Goal: Contribute content: Add original content to the website for others to see

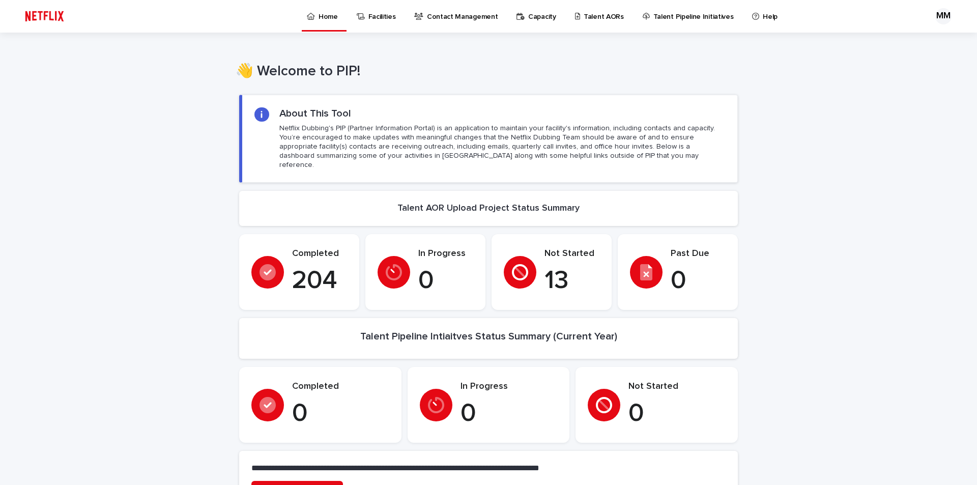
click at [590, 16] on p "Talent AORs" at bounding box center [604, 10] width 40 height 21
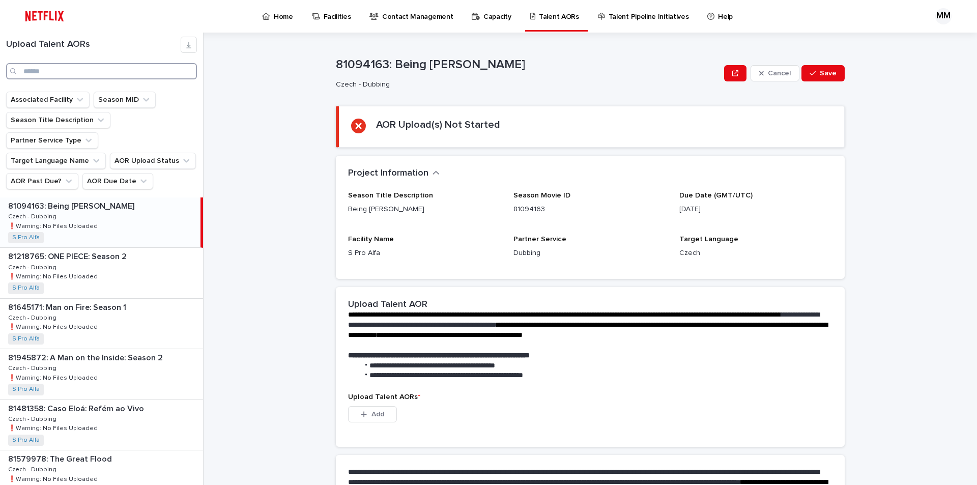
click at [84, 66] on input "Search" at bounding box center [101, 71] width 191 height 16
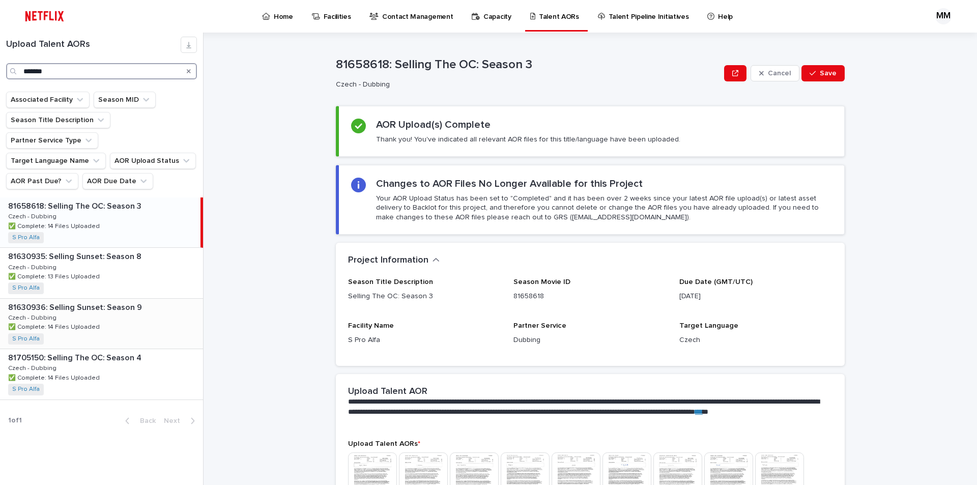
type input "*******"
click at [65, 301] on p "81630936: Selling Sunset: Season 9" at bounding box center [76, 307] width 136 height 12
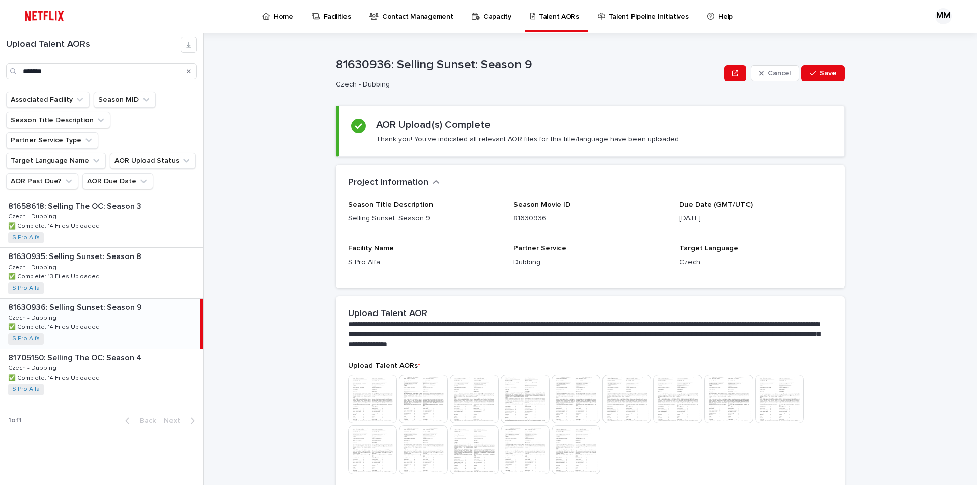
scroll to position [146, 0]
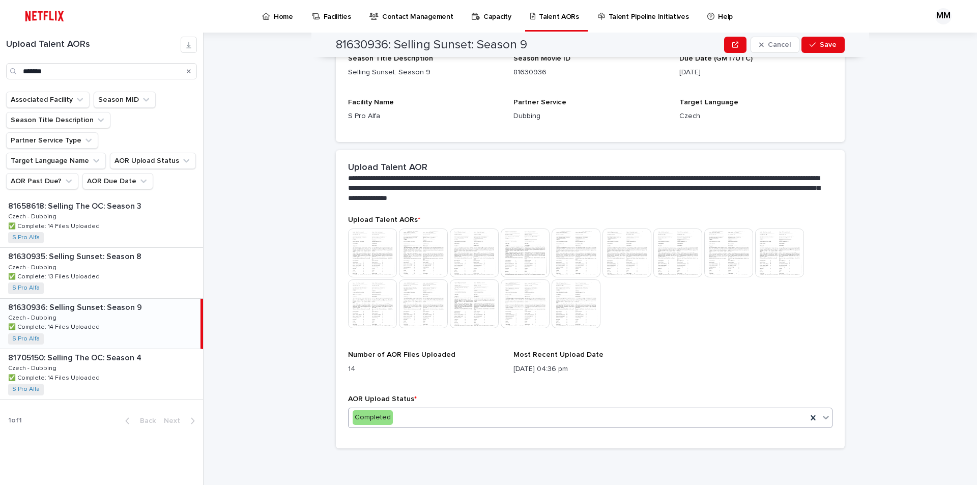
click at [823, 417] on icon at bounding box center [826, 418] width 6 height 4
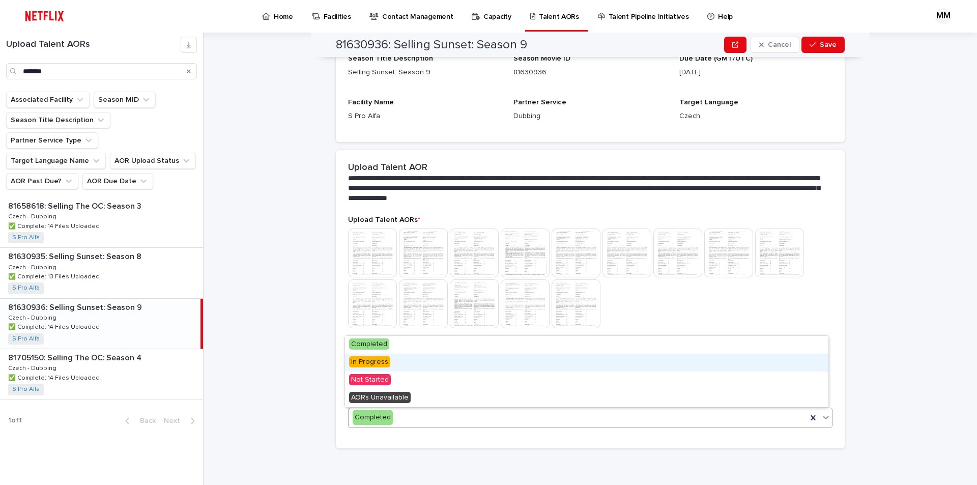
click at [604, 119] on p "Dubbing" at bounding box center [589, 116] width 153 height 11
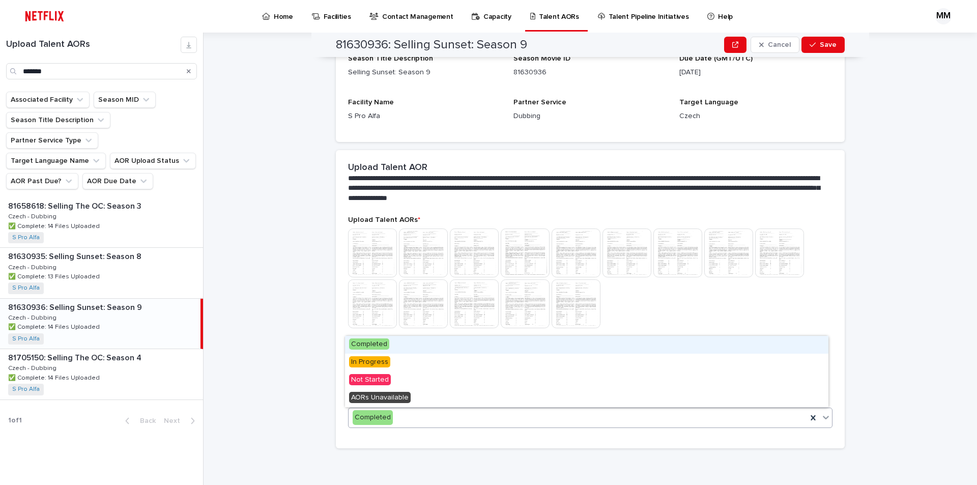
click at [821, 418] on icon at bounding box center [826, 417] width 10 height 10
click at [821, 419] on icon at bounding box center [826, 417] width 10 height 10
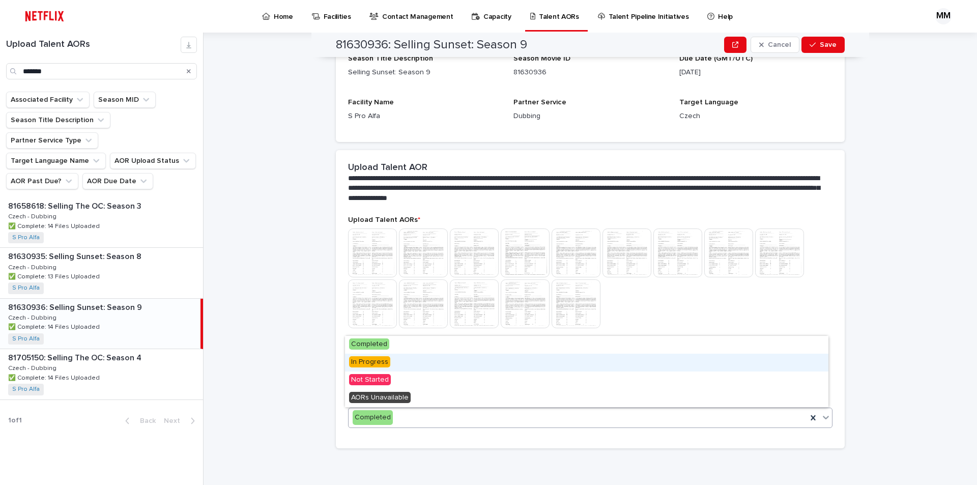
click at [366, 363] on span "In Progress" at bounding box center [369, 361] width 41 height 11
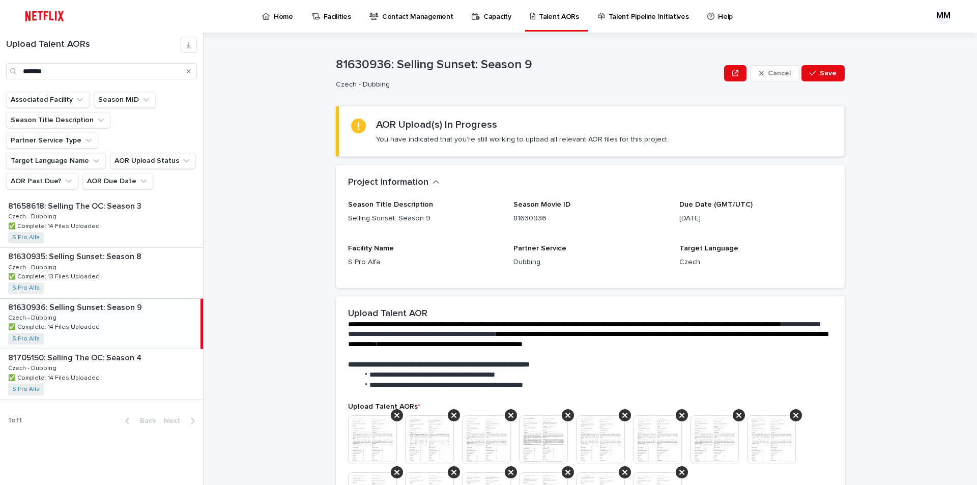
scroll to position [204, 0]
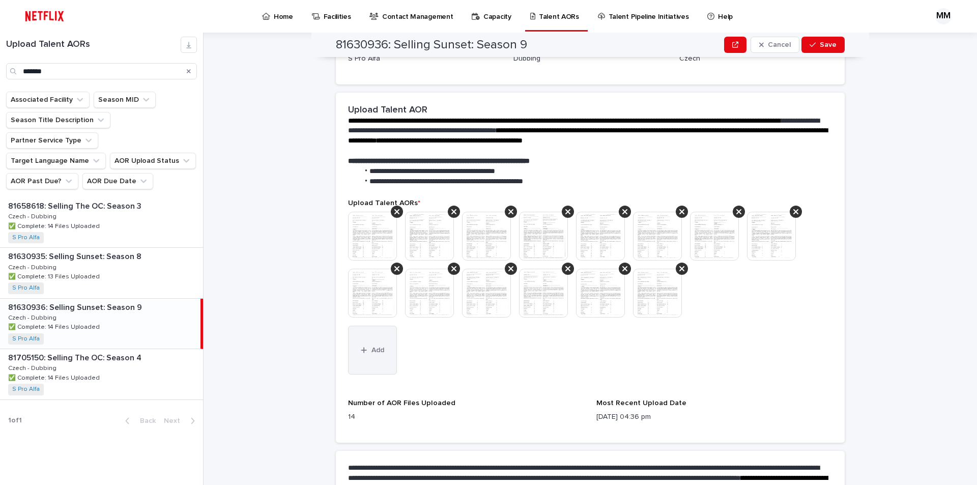
click at [367, 349] on button "Add" at bounding box center [372, 350] width 49 height 49
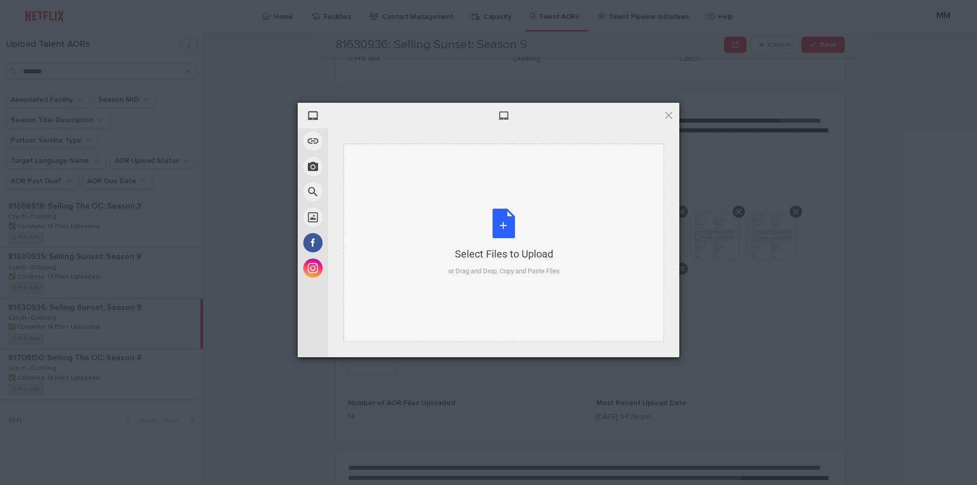
click at [502, 226] on div "Select Files to Upload or Drag and Drop, Copy and Paste Files" at bounding box center [503, 243] width 111 height 68
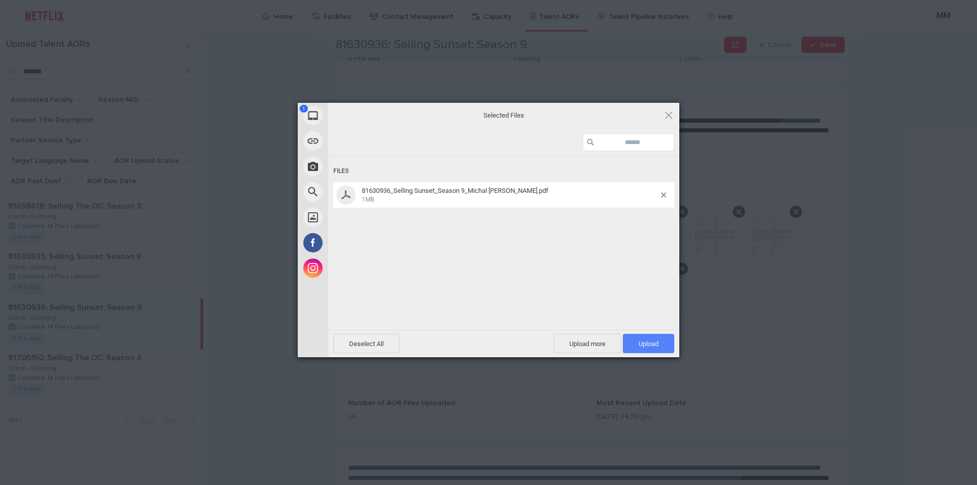
click at [637, 338] on span "Upload 1" at bounding box center [648, 343] width 51 height 19
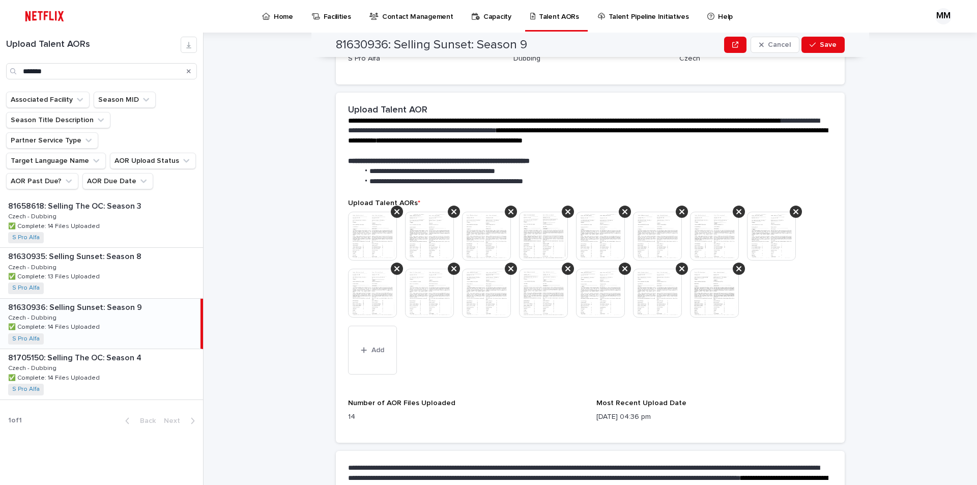
scroll to position [325, 0]
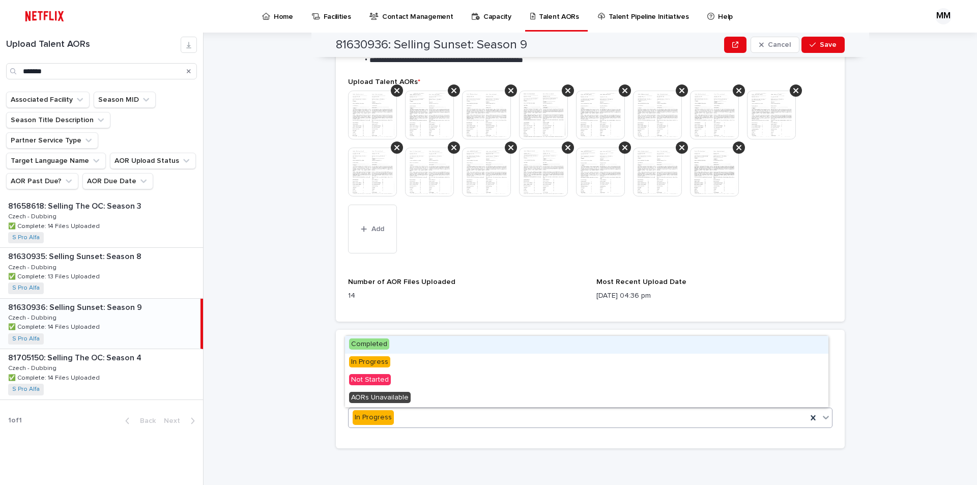
click at [822, 416] on icon at bounding box center [826, 417] width 10 height 10
click at [368, 344] on span "Completed" at bounding box center [369, 343] width 40 height 11
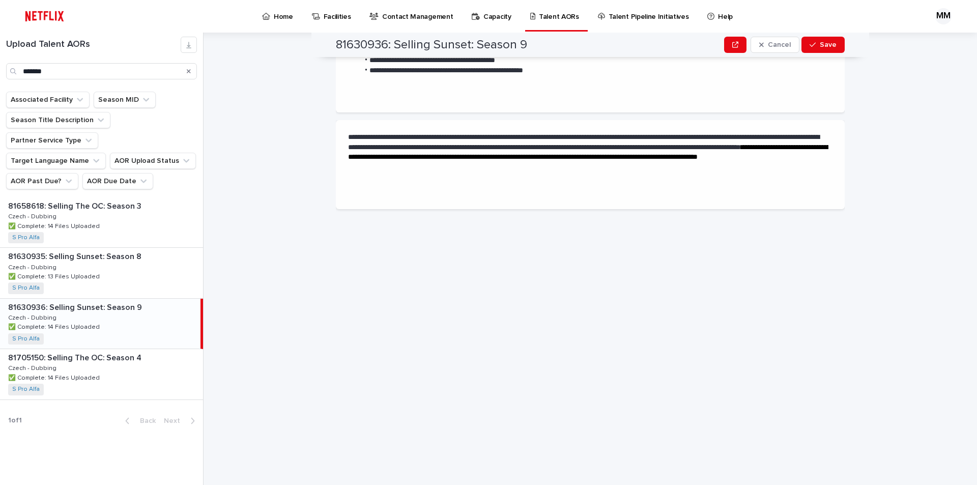
scroll to position [0, 0]
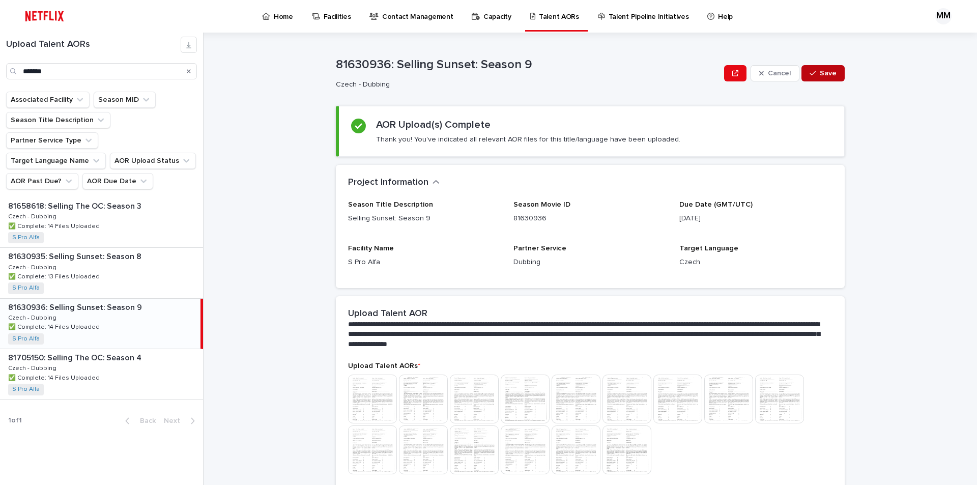
click at [822, 73] on span "Save" at bounding box center [828, 73] width 17 height 7
